Goal: Find specific page/section: Find specific page/section

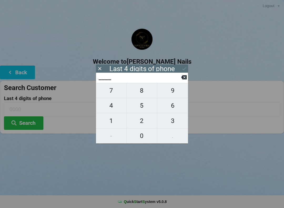
click at [110, 122] on span "1" at bounding box center [111, 120] width 31 height 11
type input "1___"
click at [111, 108] on span "4" at bounding box center [111, 105] width 31 height 11
type input "14__"
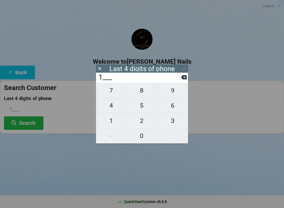
type input "14__"
click at [109, 109] on span "4" at bounding box center [111, 105] width 31 height 11
type input "144_"
click at [170, 94] on span "9" at bounding box center [172, 90] width 31 height 11
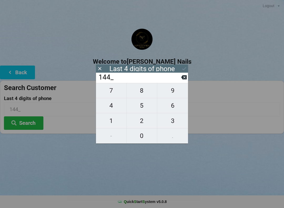
type input "1449"
click at [23, 124] on button "Search" at bounding box center [24, 122] width 40 height 13
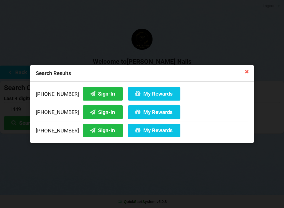
click at [89, 93] on button "Sign-In" at bounding box center [103, 93] width 40 height 13
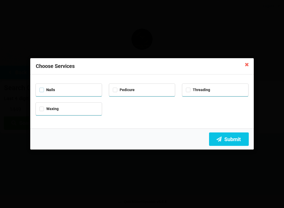
click at [42, 89] on label "Nails" at bounding box center [48, 90] width 16 height 4
checkbox input "true"
click at [114, 91] on label "Pedicure" at bounding box center [124, 90] width 22 height 4
checkbox input "true"
click at [221, 141] on icon at bounding box center [219, 139] width 6 height 4
